Goal: Task Accomplishment & Management: Manage account settings

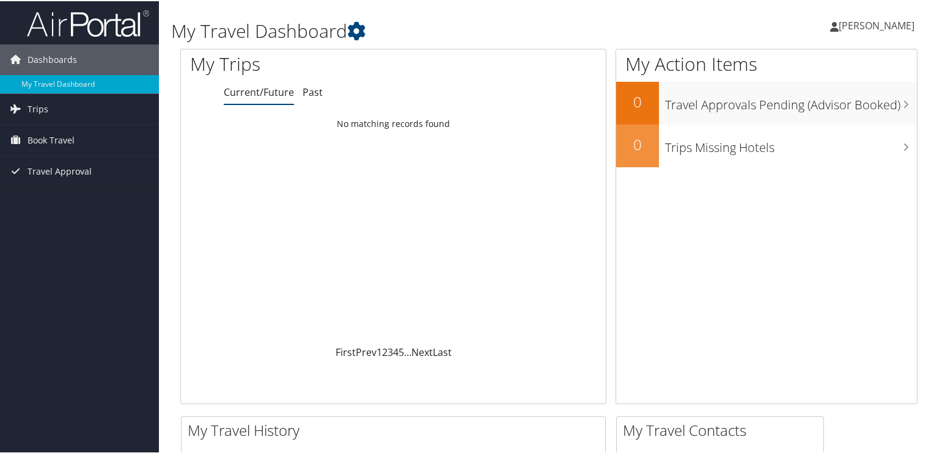
click at [885, 22] on span "[PERSON_NAME]" at bounding box center [876, 24] width 76 height 13
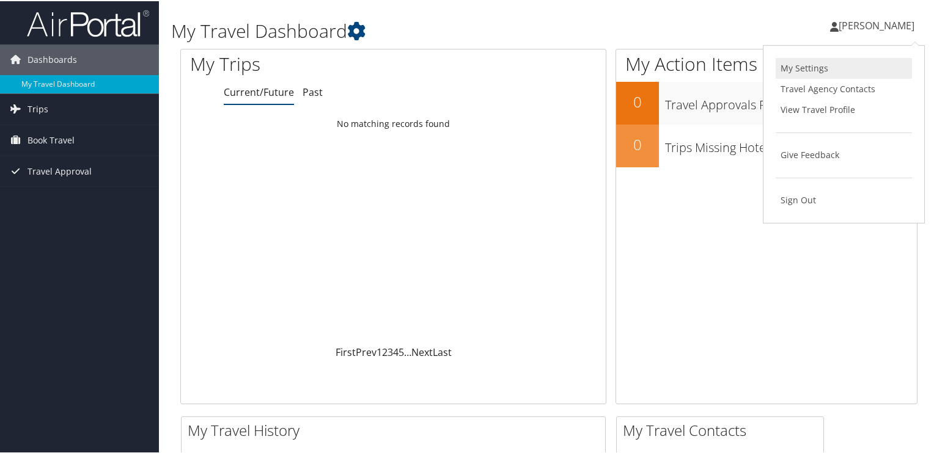
click at [796, 60] on link "My Settings" at bounding box center [843, 67] width 136 height 21
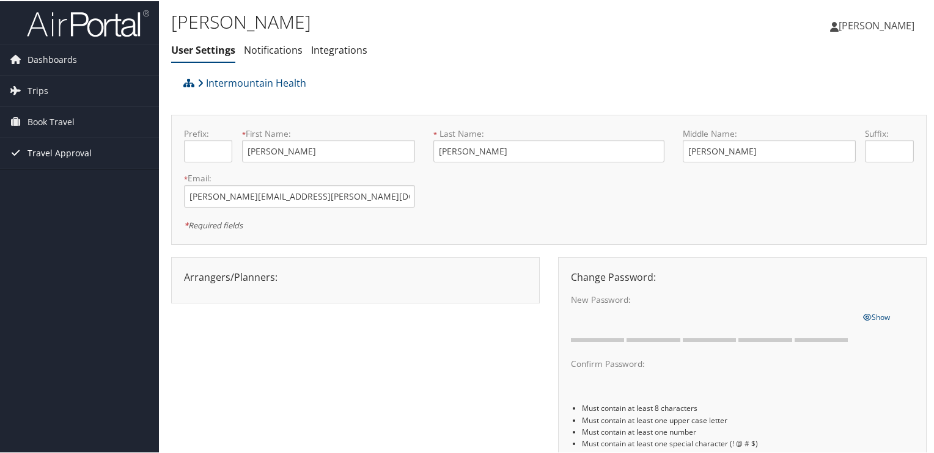
click at [44, 153] on span "Travel Approval" at bounding box center [59, 152] width 64 height 31
click at [52, 120] on span "Book Travel" at bounding box center [50, 121] width 47 height 31
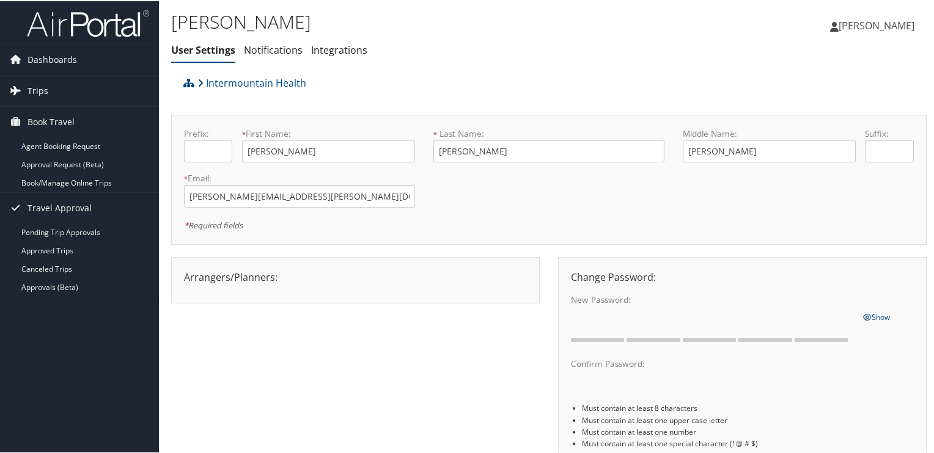
click at [43, 88] on span "Trips" at bounding box center [37, 90] width 21 height 31
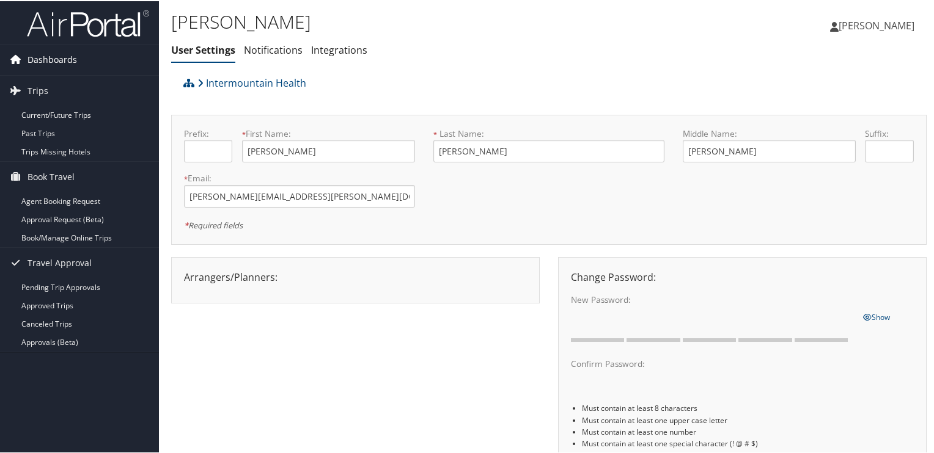
click at [54, 59] on span "Dashboards" at bounding box center [51, 58] width 49 height 31
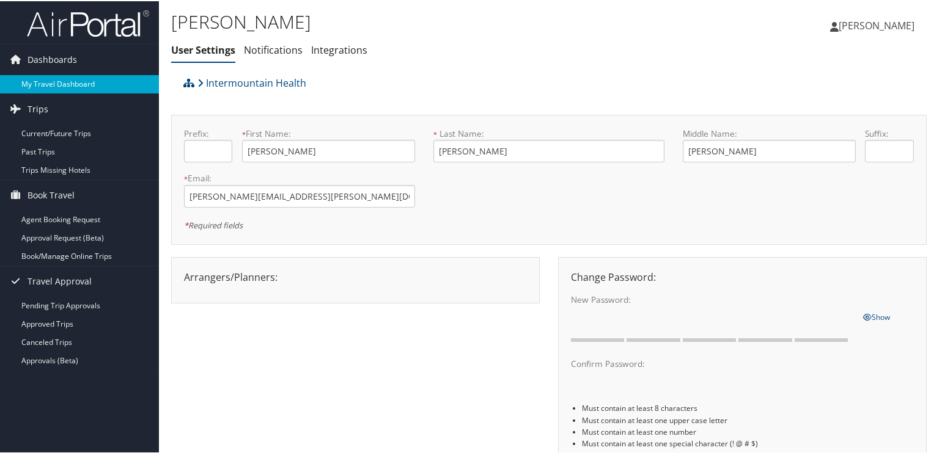
click at [51, 78] on link "My Travel Dashboard" at bounding box center [79, 83] width 159 height 18
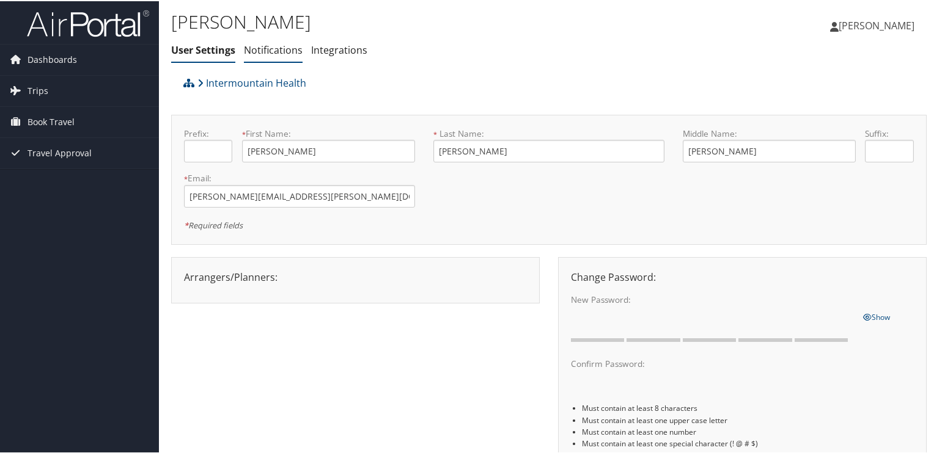
click at [269, 46] on link "Notifications" at bounding box center [273, 48] width 59 height 13
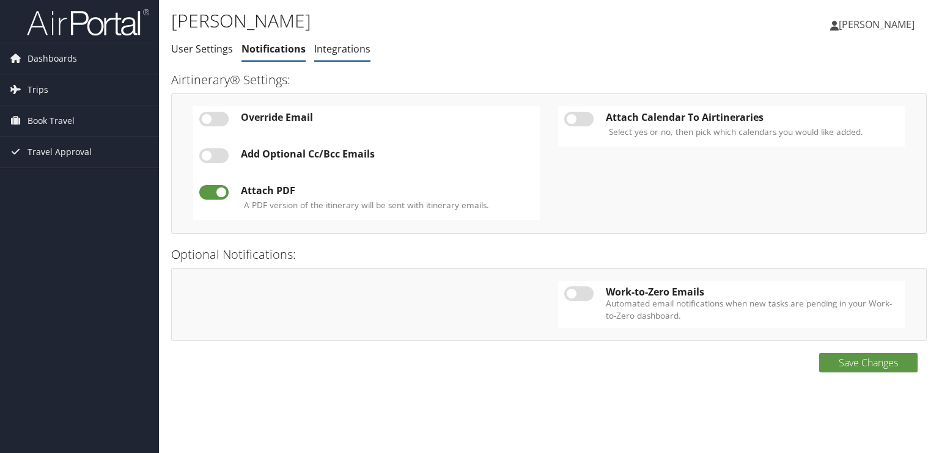
click at [336, 51] on link "Integrations" at bounding box center [342, 48] width 56 height 13
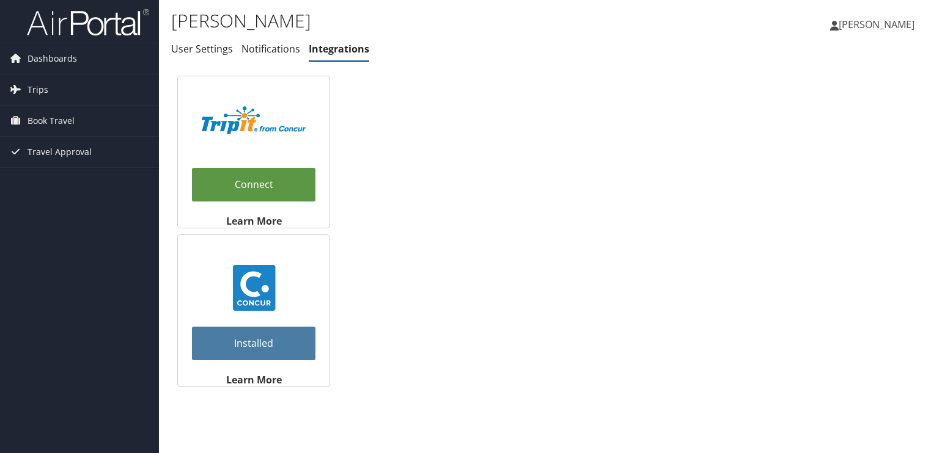
click at [889, 21] on span "[PERSON_NAME]" at bounding box center [876, 24] width 76 height 13
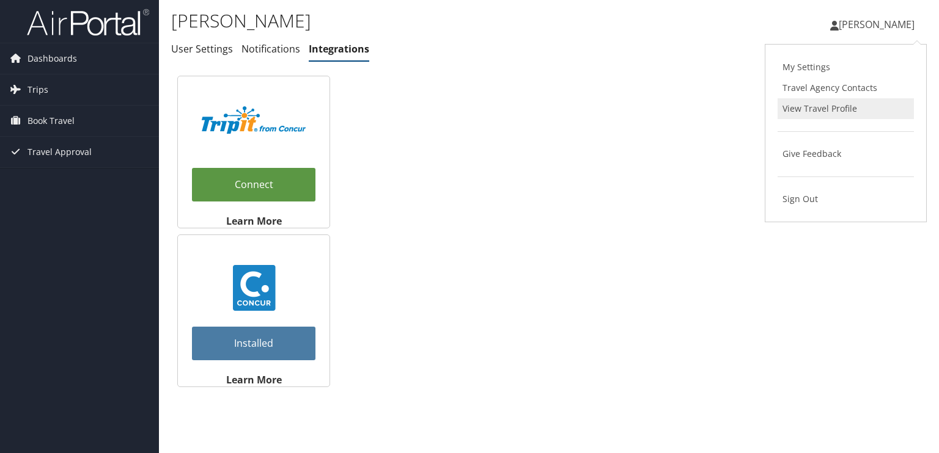
click at [853, 105] on link "View Travel Profile" at bounding box center [845, 108] width 136 height 21
